Goal: Task Accomplishment & Management: Manage account settings

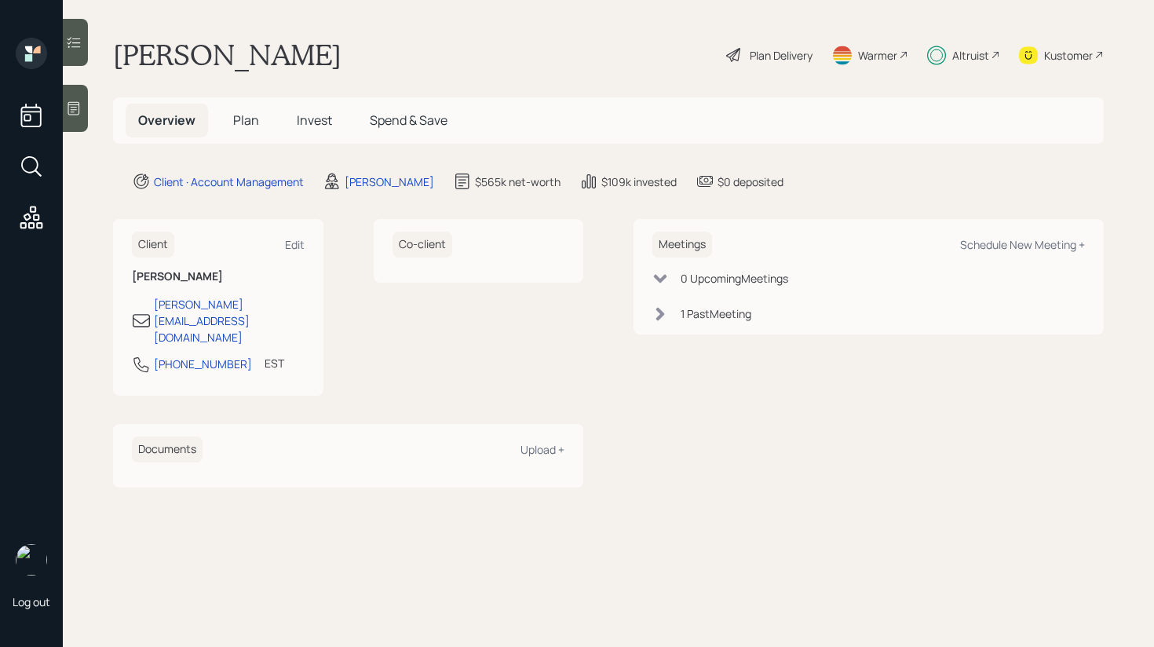
click at [311, 124] on span "Invest" at bounding box center [314, 120] width 35 height 17
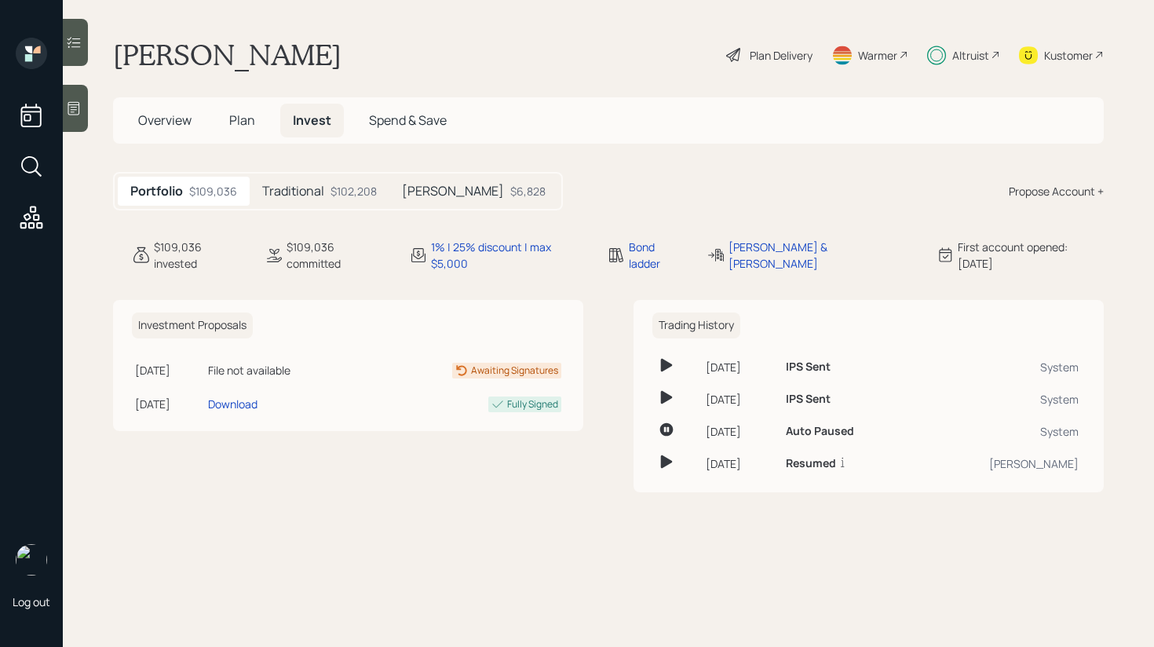
click at [243, 117] on span "Plan" at bounding box center [242, 120] width 26 height 17
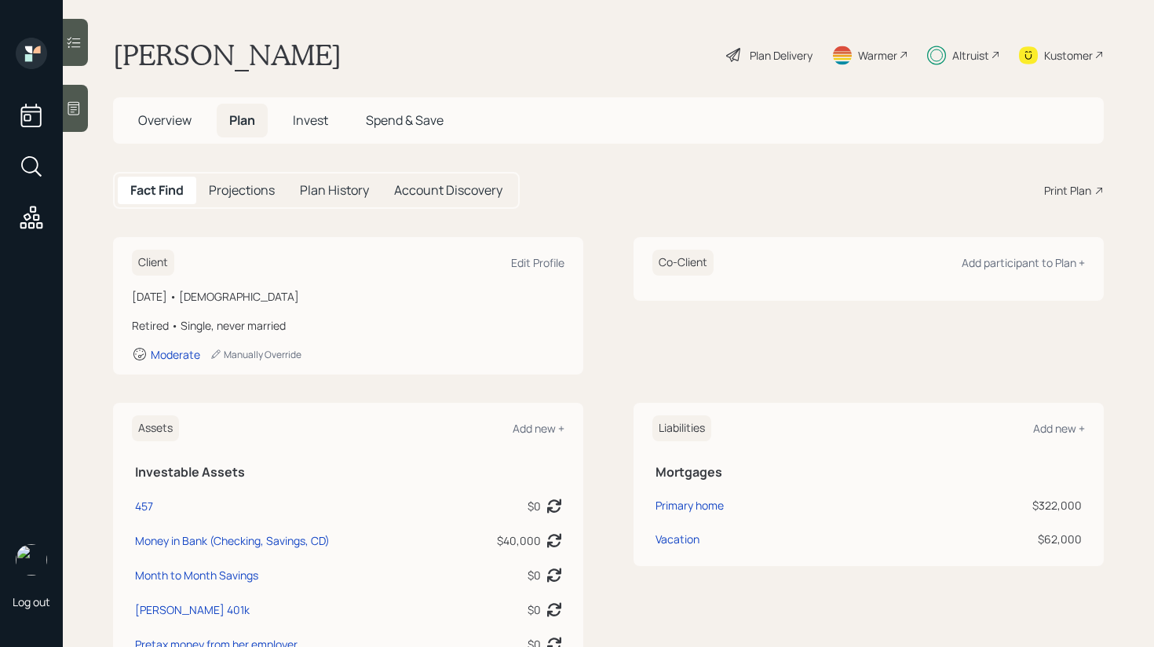
click at [316, 128] on span "Invest" at bounding box center [310, 120] width 35 height 17
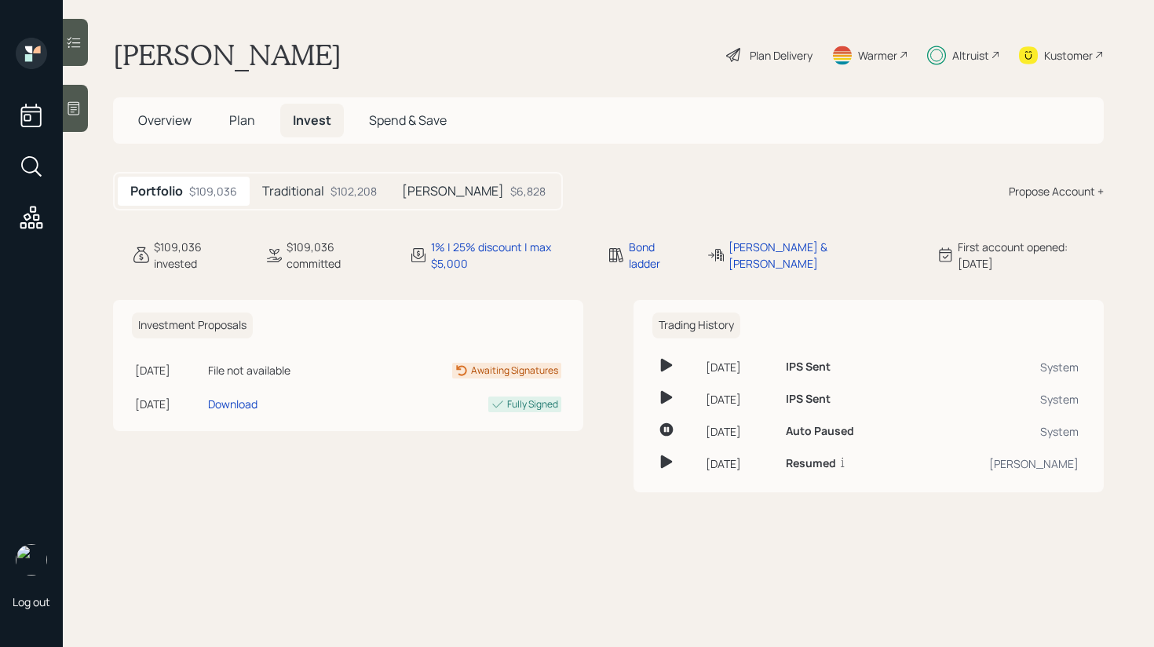
click at [338, 205] on div "Traditional $102,208" at bounding box center [320, 191] width 140 height 29
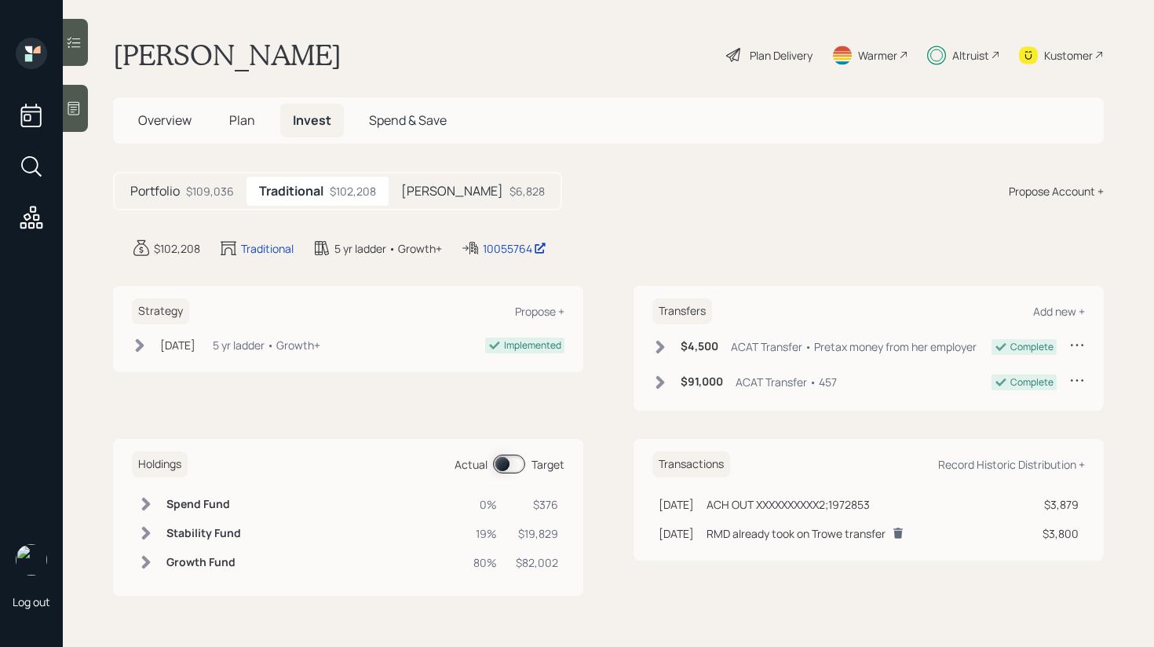
click at [68, 48] on icon at bounding box center [74, 43] width 16 height 16
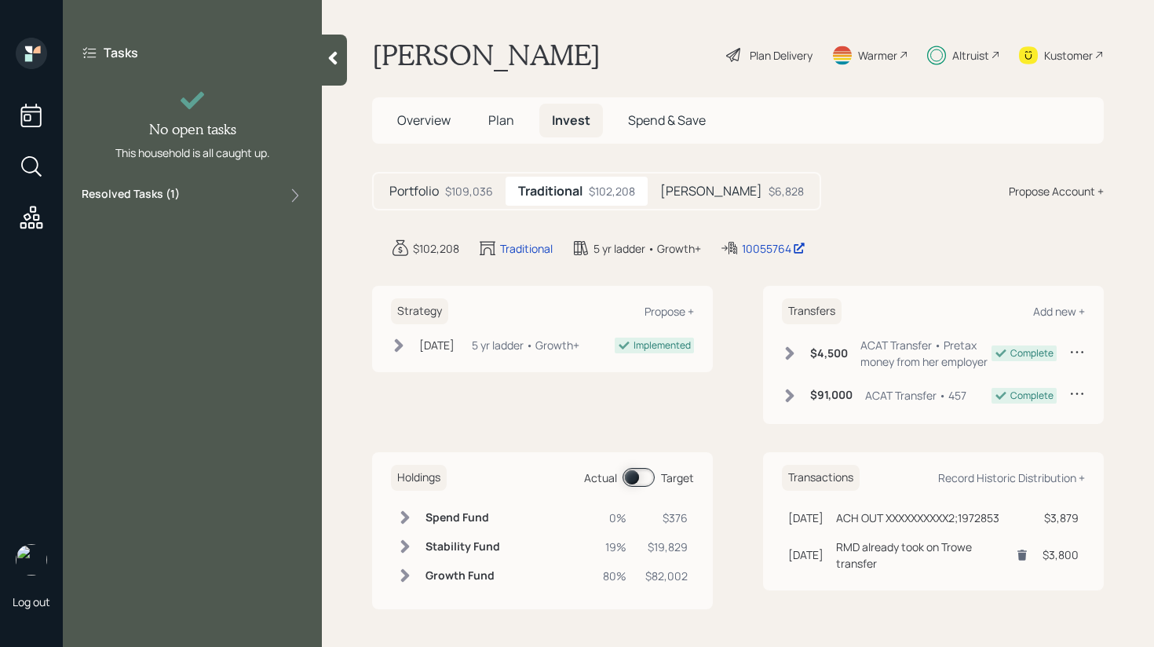
click at [253, 203] on div "Resolved Tasks ( 1 )" at bounding box center [192, 195] width 221 height 19
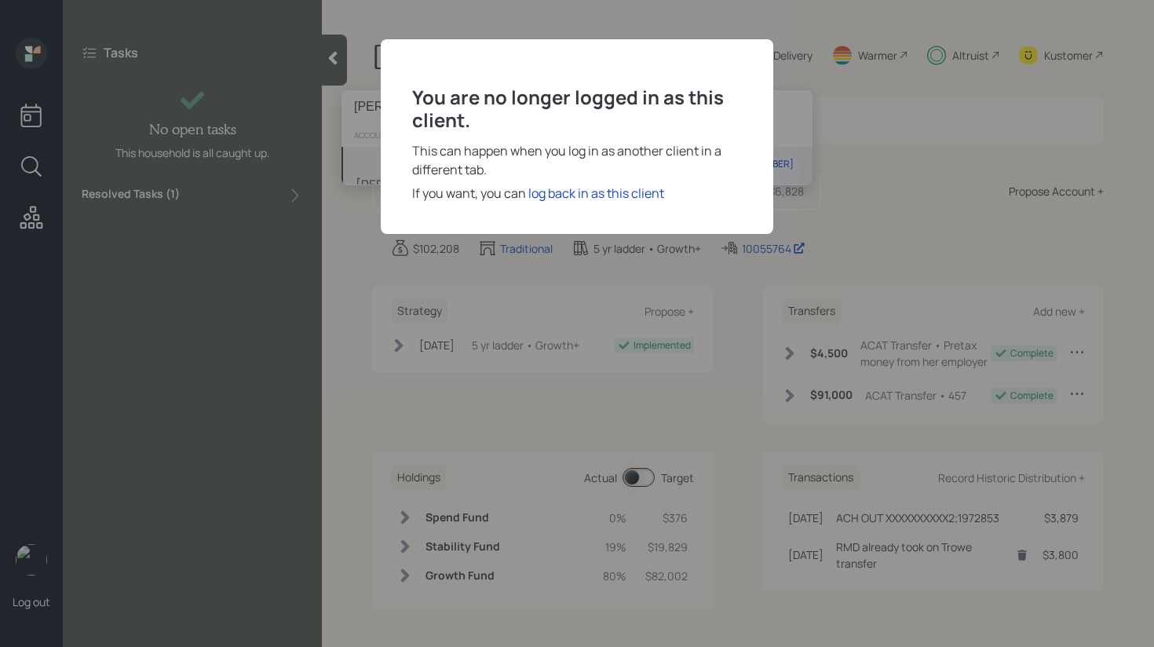
type input "[PERSON_NAME]"
